Goal: Transaction & Acquisition: Purchase product/service

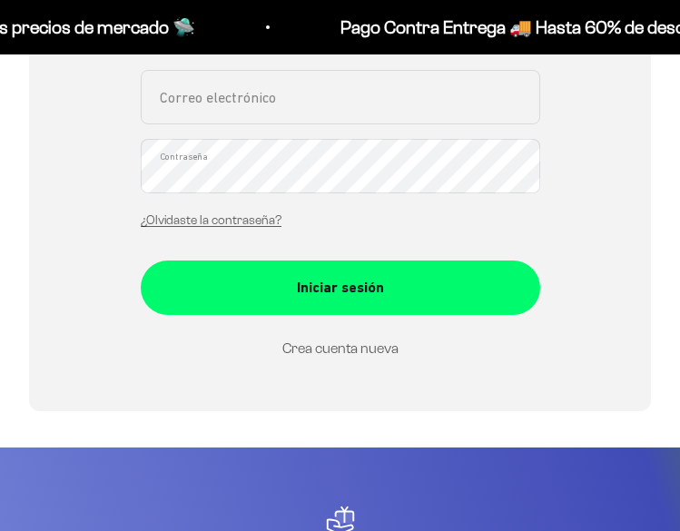
scroll to position [426, 0]
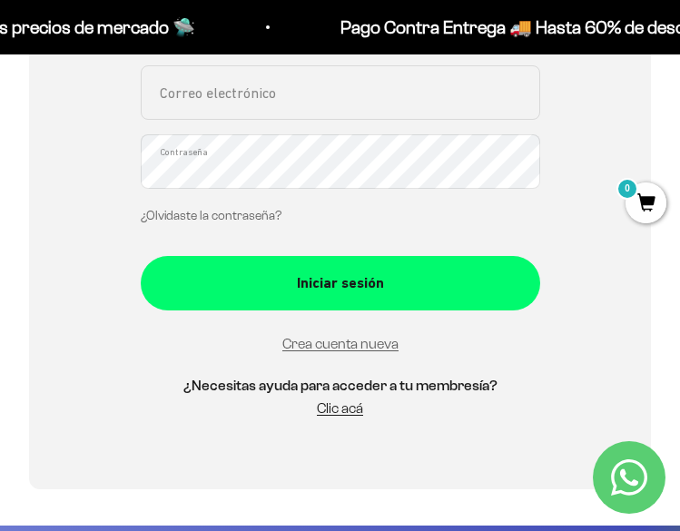
click at [223, 220] on link "¿Olvidaste la contraseña?" at bounding box center [211, 216] width 141 height 14
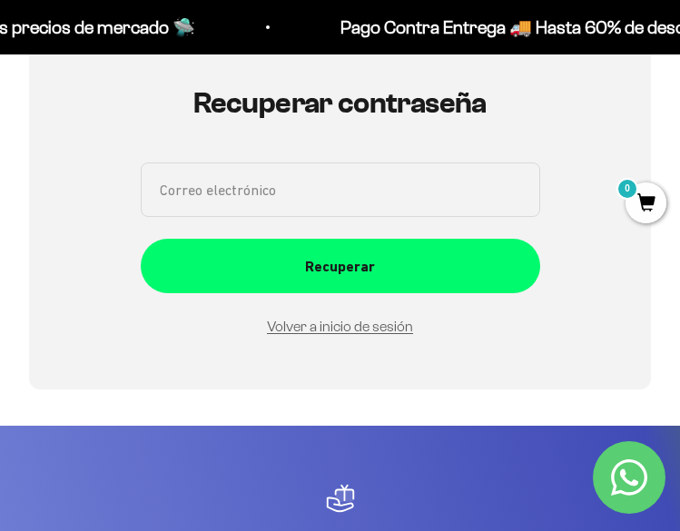
scroll to position [153, 0]
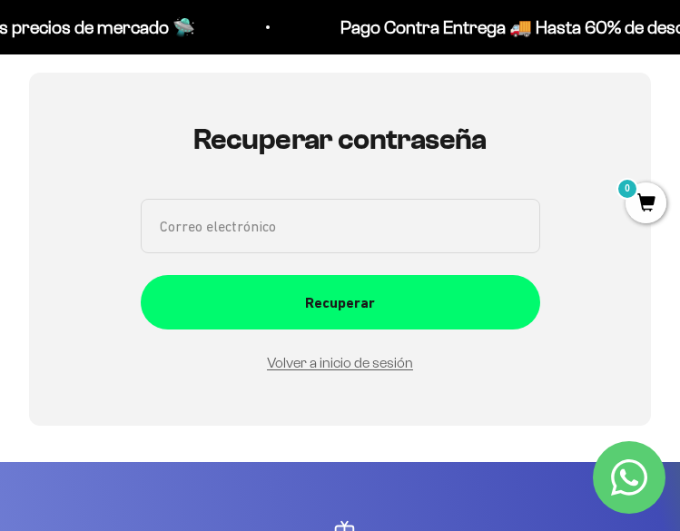
click at [250, 225] on input "Correo electrónico" at bounding box center [340, 226] width 399 height 54
type input "q"
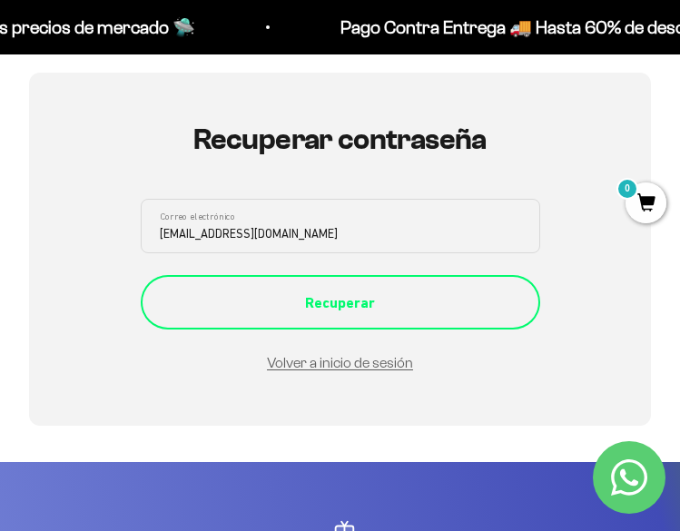
type input "[EMAIL_ADDRESS][DOMAIN_NAME]"
click at [240, 303] on div "Recuperar" at bounding box center [340, 303] width 327 height 24
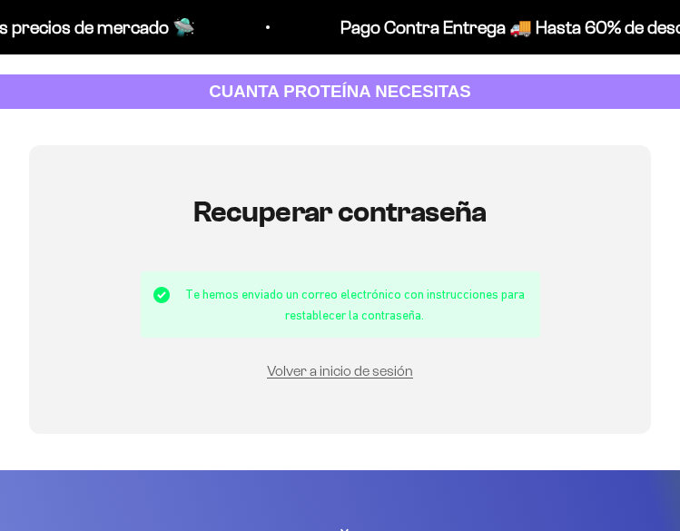
scroll to position [182, 0]
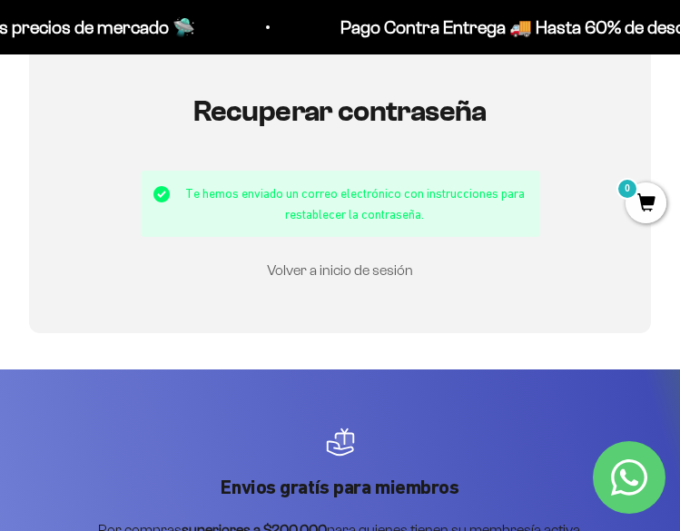
click at [301, 269] on link "Volver a inicio de sesión" at bounding box center [340, 269] width 146 height 15
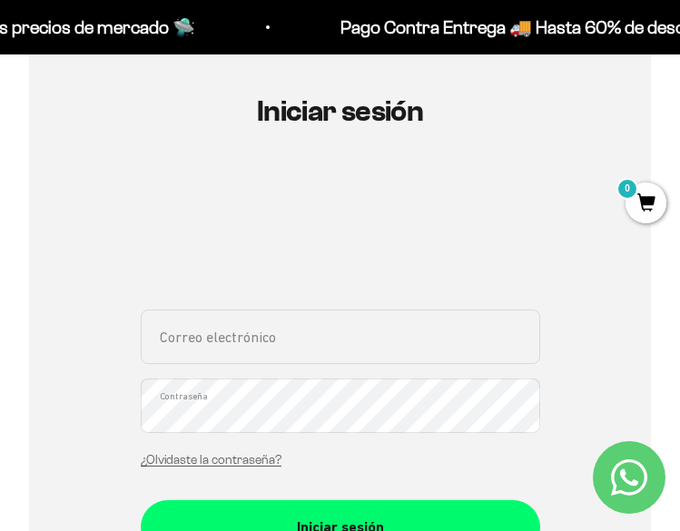
click at [205, 337] on input "Correo electrónico" at bounding box center [340, 337] width 399 height 54
click at [330, 335] on input "Correo electrónico" at bounding box center [340, 337] width 399 height 54
click at [240, 334] on input "Correo electrónico" at bounding box center [340, 337] width 399 height 54
type input "m"
type input "[EMAIL_ADDRESS][DOMAIN_NAME]"
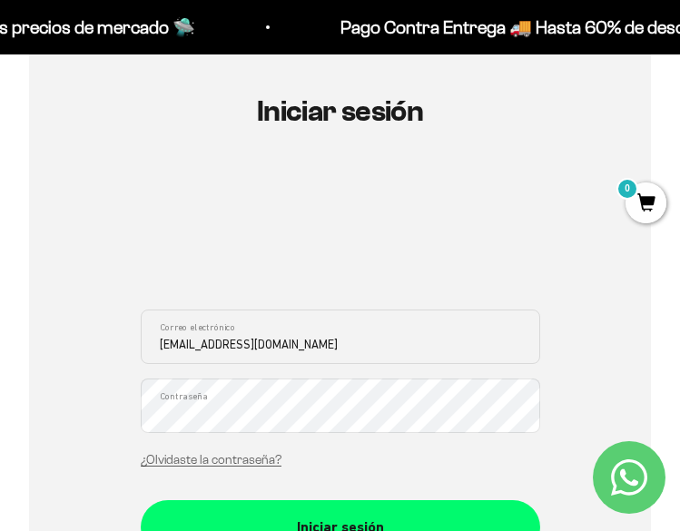
click at [141, 500] on button "Iniciar sesión" at bounding box center [340, 527] width 399 height 54
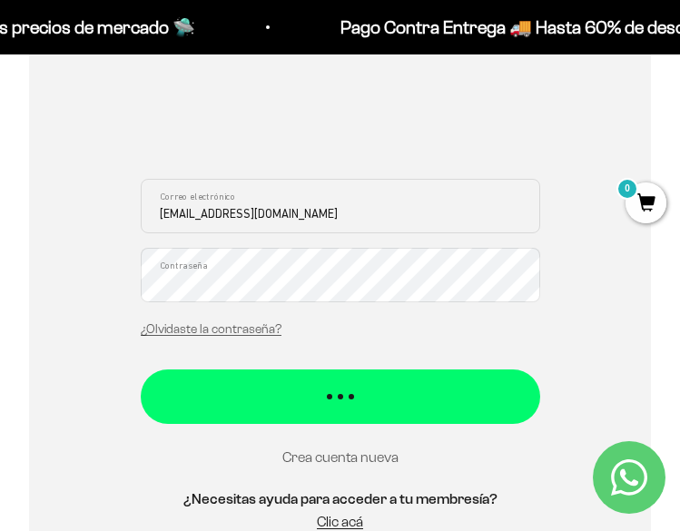
scroll to position [363, 0]
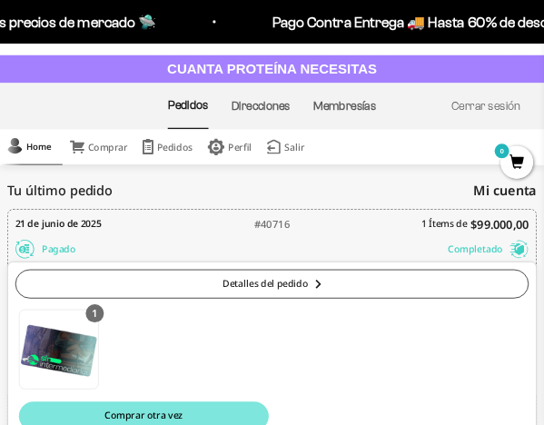
scroll to position [91, 0]
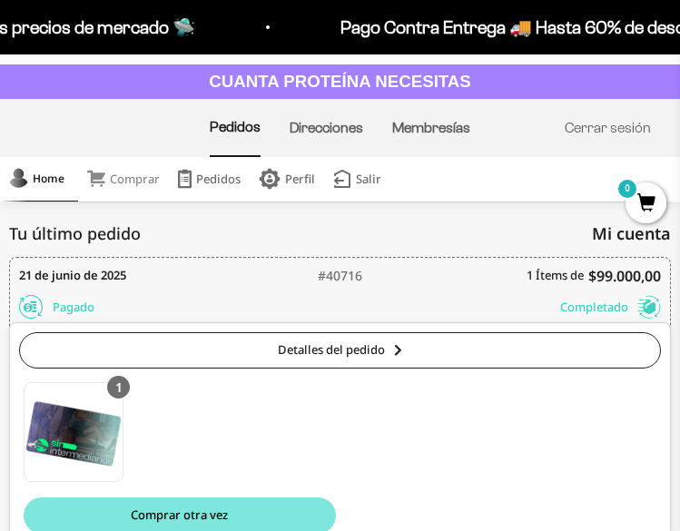
click at [138, 171] on link "Comprar" at bounding box center [123, 179] width 91 height 44
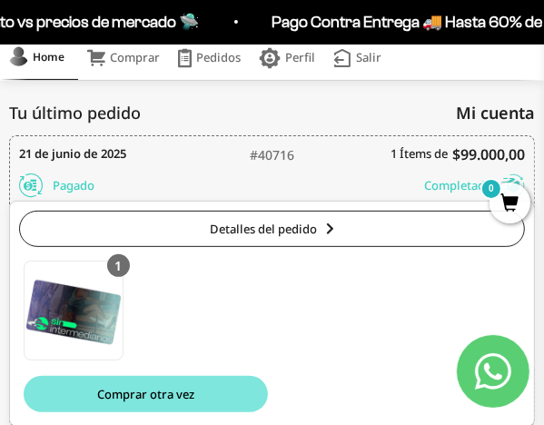
scroll to position [18, 0]
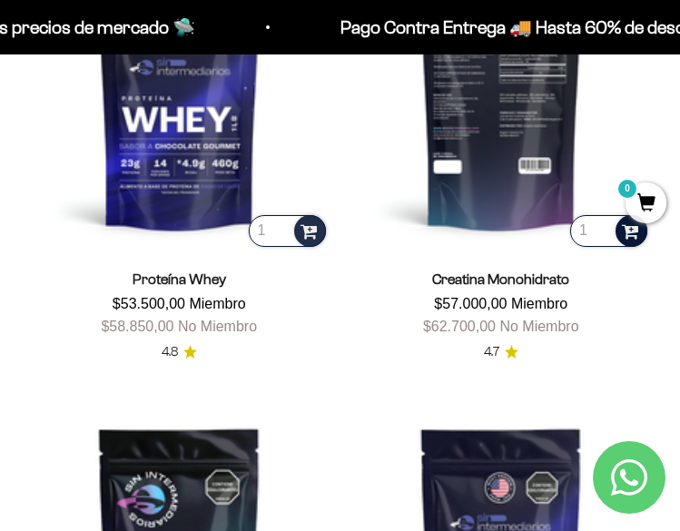
scroll to position [631, 0]
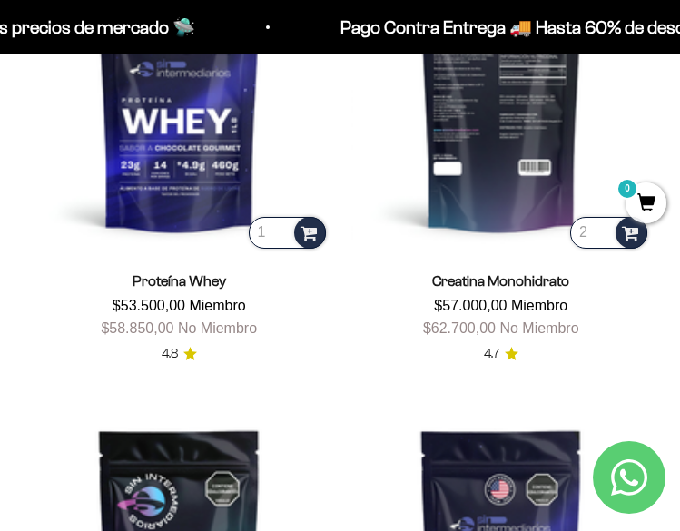
type input "2"
click at [595, 228] on input "2" at bounding box center [608, 233] width 77 height 32
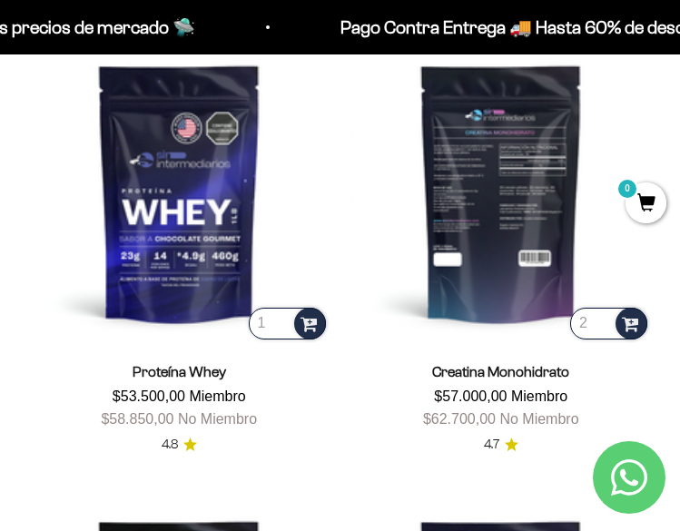
scroll to position [545, 0]
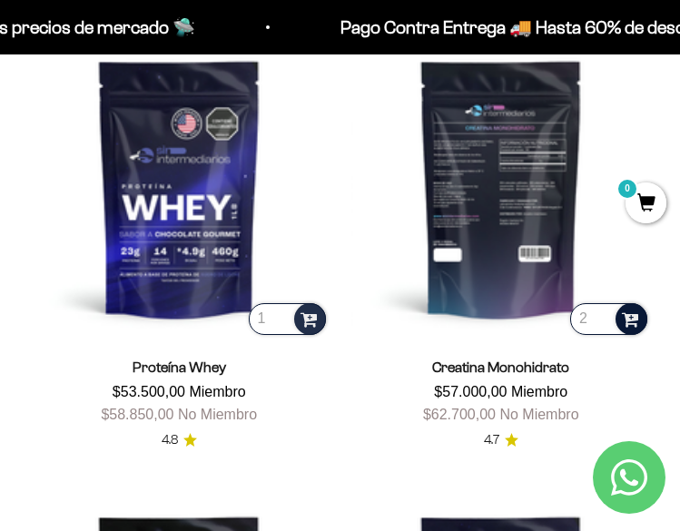
click at [629, 314] on span at bounding box center [630, 318] width 17 height 21
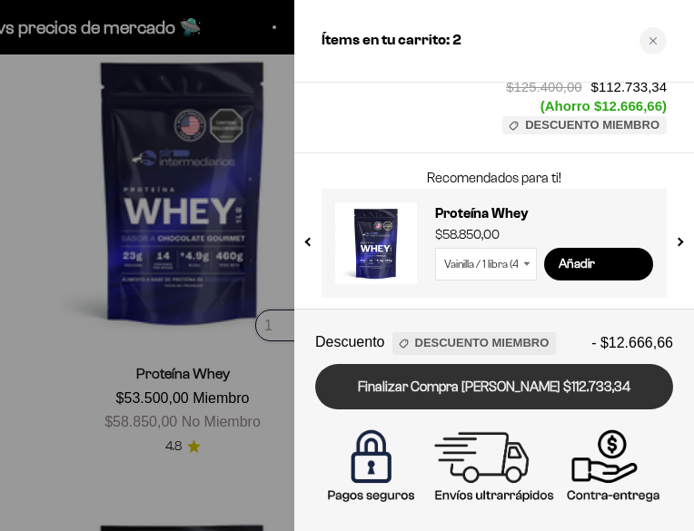
scroll to position [200, 0]
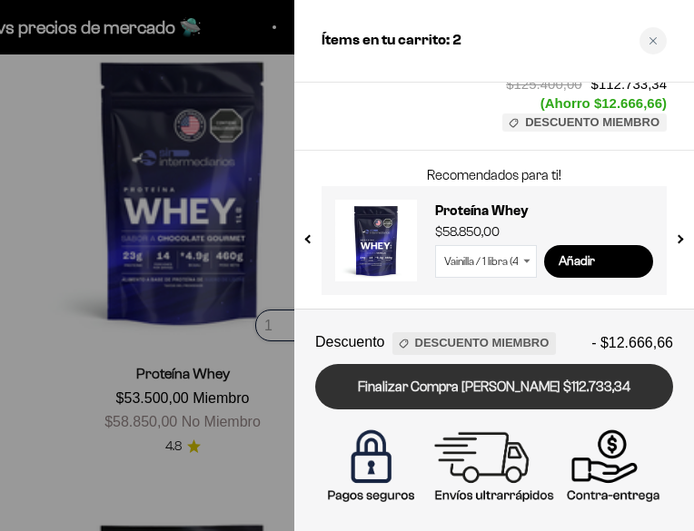
click at [466, 388] on link "Finalizar Compra Segura $112.733,34" at bounding box center [494, 387] width 358 height 46
